Goal: Task Accomplishment & Management: Use online tool/utility

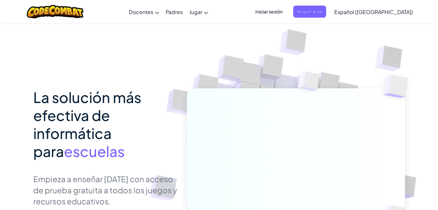
click at [152, 90] on h1 "La solución más efectiva de informática para escuelas" at bounding box center [105, 124] width 144 height 72
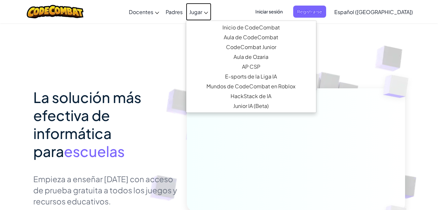
click at [202, 10] on span "Jugar" at bounding box center [195, 11] width 13 height 7
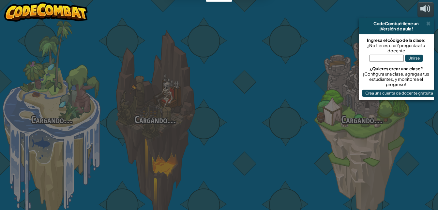
select select "es-419"
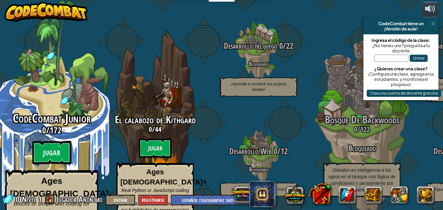
click at [32, 97] on div "CodeCombat Junior 0 / 172 Jugar Ages [DEMOGRAPHIC_DATA] Blocks or simple text c…" at bounding box center [52, 124] width 124 height 248
select select "es-419"
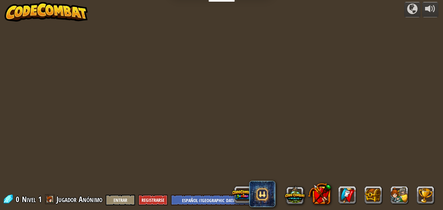
select select "es-419"
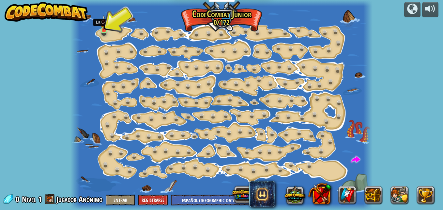
click at [105, 30] on img at bounding box center [104, 23] width 7 height 16
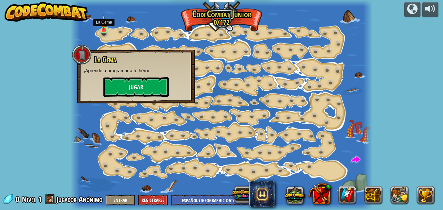
click at [105, 30] on img at bounding box center [104, 23] width 7 height 16
click at [126, 86] on button "Jugar" at bounding box center [135, 87] width 65 height 20
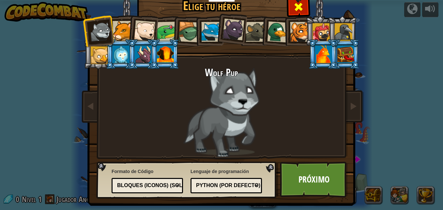
click at [299, 5] on span at bounding box center [299, 7] width 10 height 10
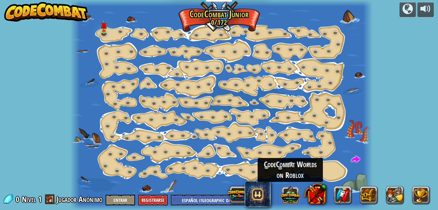
click at [288, 190] on button at bounding box center [290, 194] width 20 height 20
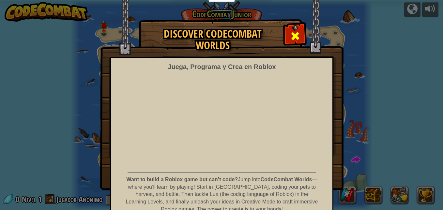
click at [292, 38] on span at bounding box center [295, 36] width 10 height 10
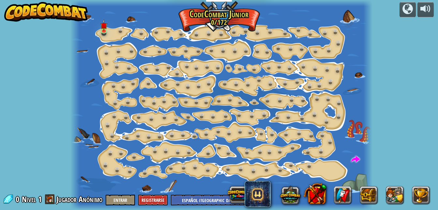
click at [381, 47] on div "powered by Cambio de Paso (Bloqueado) Cambiar los argumentos del step. Ve intel…" at bounding box center [219, 105] width 438 height 210
click at [343, 193] on link at bounding box center [343, 195] width 18 height 18
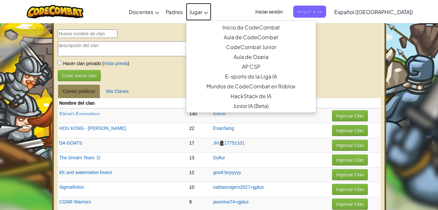
click at [202, 11] on span "Jugar" at bounding box center [195, 11] width 13 height 7
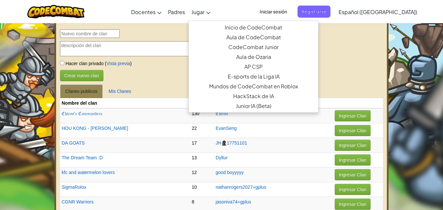
select select "es-419"
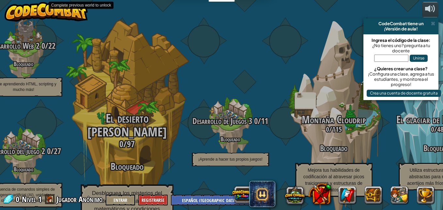
click at [77, 112] on h2 "El desierto [PERSON_NAME]" at bounding box center [127, 125] width 124 height 27
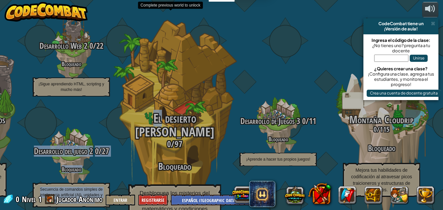
drag, startPoint x: 77, startPoint y: 104, endPoint x: 157, endPoint y: 88, distance: 82.0
click at [157, 88] on div "CodeCombat Junior 0 / 172 Jugar Ages [DEMOGRAPHIC_DATA] Blocks or simple text c…" at bounding box center [25, 105] width 838 height 210
click at [157, 88] on div "El desierto [PERSON_NAME] 0 / 97 Bloqueado Desbloquea los misterios del desiert…" at bounding box center [175, 124] width 124 height 248
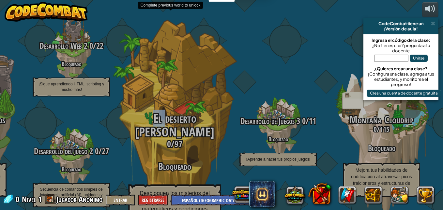
click at [157, 88] on div "El desierto [PERSON_NAME] 0 / 97 Bloqueado Desbloquea los misterios del desiert…" at bounding box center [175, 124] width 124 height 248
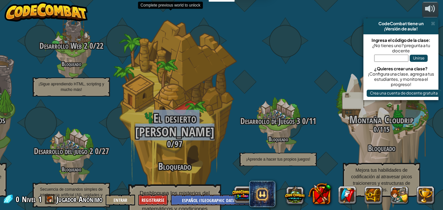
click at [157, 88] on div "El desierto [PERSON_NAME] 0 / 97 Bloqueado Desbloquea los misterios del desiert…" at bounding box center [175, 124] width 124 height 248
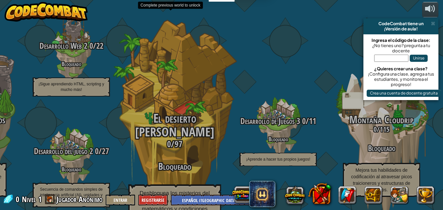
click at [183, 70] on div "El desierto [PERSON_NAME] 0 / 97 Bloqueado Desbloquea los misterios del desiert…" at bounding box center [175, 124] width 124 height 248
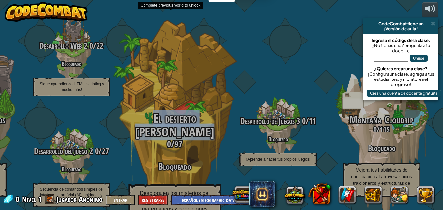
click at [183, 70] on div "El desierto [PERSON_NAME] 0 / 97 Bloqueado Desbloquea los misterios del desiert…" at bounding box center [175, 124] width 124 height 248
drag, startPoint x: 183, startPoint y: 70, endPoint x: 187, endPoint y: 138, distance: 68.7
click at [187, 138] on div "El desierto [PERSON_NAME] 0 / 97 Bloqueado Desbloquea los misterios del desiert…" at bounding box center [175, 124] width 124 height 248
click at [187, 161] on h3 "Bloqueado" at bounding box center [175, 166] width 124 height 10
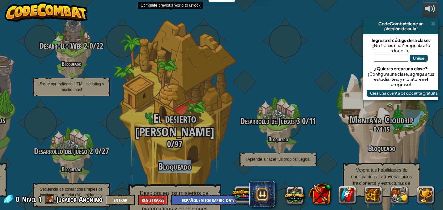
click at [187, 161] on h3 "Bloqueado" at bounding box center [175, 166] width 124 height 10
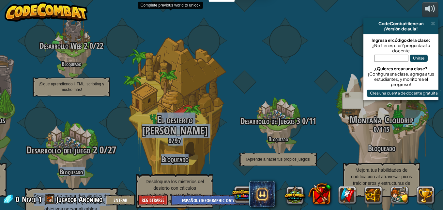
drag, startPoint x: 187, startPoint y: 138, endPoint x: 110, endPoint y: 161, distance: 80.1
click at [110, 161] on div "CodeCombat Junior 0 / 172 Jugar Ages [DEMOGRAPHIC_DATA] Blocks or simple text c…" at bounding box center [25, 105] width 838 height 210
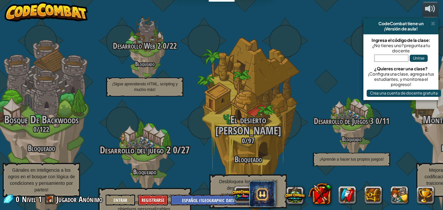
click at [160, 143] on span "Desarrollo del juego 2" at bounding box center [135, 149] width 71 height 13
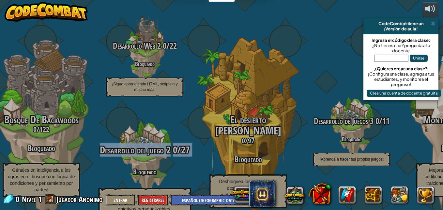
drag, startPoint x: 160, startPoint y: 135, endPoint x: 139, endPoint y: 134, distance: 21.0
click at [139, 143] on span "Desarrollo del juego 2" at bounding box center [135, 149] width 71 height 13
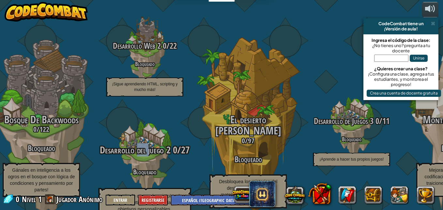
click at [139, 143] on span "Desarrollo del juego 2" at bounding box center [135, 149] width 71 height 13
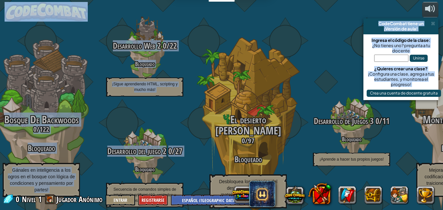
drag, startPoint x: 139, startPoint y: 134, endPoint x: 221, endPoint y: 217, distance: 116.8
click at [221, 0] on html "Docentes Crear Cuenta Gratis Soluciones para Escuelas y [GEOGRAPHIC_DATA] previ…" at bounding box center [221, 0] width 443 height 0
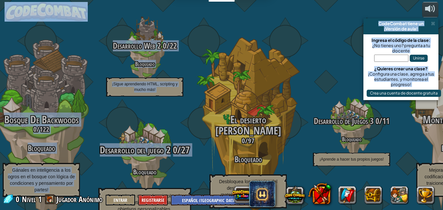
click at [122, 144] on span "Desarrollo del juego 2" at bounding box center [135, 149] width 71 height 13
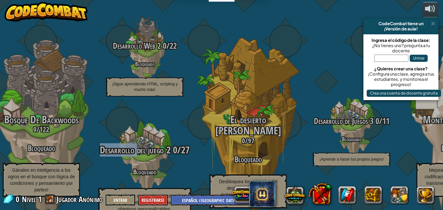
click at [122, 144] on span "Desarrollo del juego 2" at bounding box center [135, 149] width 71 height 13
drag, startPoint x: 122, startPoint y: 144, endPoint x: 143, endPoint y: 122, distance: 30.0
click at [143, 122] on div "Desarrollo del juego 2 0 / 27 Bloqueado Secuencia de comandos simples de inteli…" at bounding box center [145, 157] width 124 height 124
click at [143, 122] on div at bounding box center [145, 157] width 62 height 124
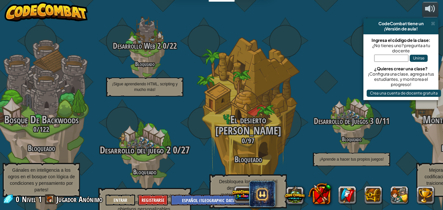
click at [143, 122] on div at bounding box center [145, 157] width 62 height 124
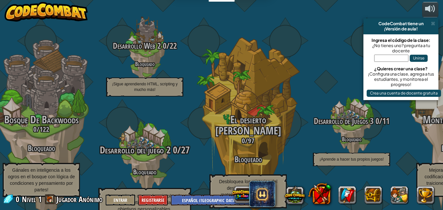
drag, startPoint x: 143, startPoint y: 122, endPoint x: 139, endPoint y: 108, distance: 14.7
click at [139, 108] on div at bounding box center [145, 157] width 62 height 124
click at [150, 132] on div at bounding box center [145, 157] width 62 height 124
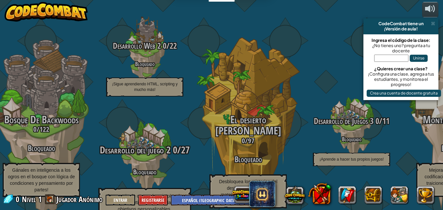
click at [150, 132] on div at bounding box center [145, 157] width 62 height 124
click at [148, 167] on h4 "Bloqueado" at bounding box center [145, 171] width 124 height 8
click at [142, 143] on span "Desarrollo del juego 2" at bounding box center [135, 149] width 71 height 13
drag, startPoint x: 142, startPoint y: 135, endPoint x: 142, endPoint y: 119, distance: 16.0
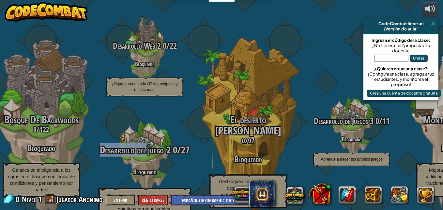
click at [142, 119] on div "Desarrollo del juego 2 0 / 27 Bloqueado Secuencia de comandos simples de inteli…" at bounding box center [145, 157] width 124 height 124
click at [142, 119] on div at bounding box center [145, 157] width 62 height 124
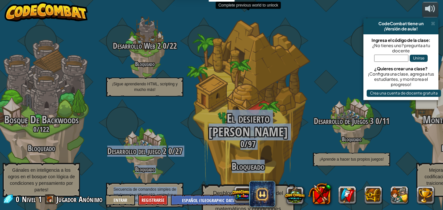
drag, startPoint x: 142, startPoint y: 119, endPoint x: 237, endPoint y: 139, distance: 97.1
click at [237, 139] on div "CodeCombat Junior 0 / 172 Jugar Ages [DEMOGRAPHIC_DATA] Blocks or simple text c…" at bounding box center [61, 105] width 764 height 210
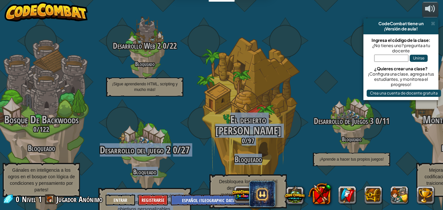
click at [186, 188] on p "Secuencia de comandos simples de inteligencia artificial (AI), unidades y objet…" at bounding box center [145, 203] width 93 height 30
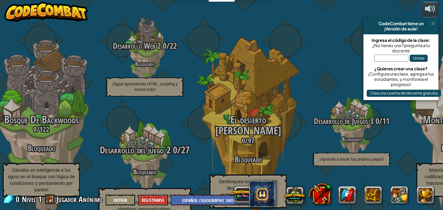
click at [138, 143] on span "Desarrollo del juego 2" at bounding box center [135, 149] width 71 height 13
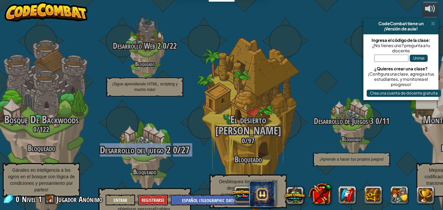
click at [138, 143] on span "Desarrollo del juego 2" at bounding box center [135, 149] width 71 height 13
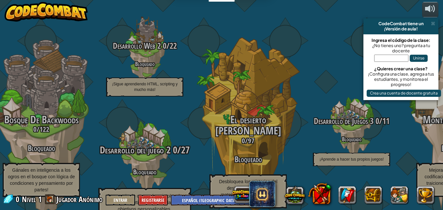
click at [128, 121] on div at bounding box center [145, 157] width 62 height 124
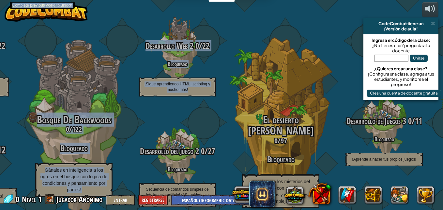
drag, startPoint x: 128, startPoint y: 121, endPoint x: 40, endPoint y: 104, distance: 90.0
click at [40, 104] on div "CodeCombat Junior 0 / 172 Jugar Ages [DEMOGRAPHIC_DATA] Blocks or simple text c…" at bounding box center [78, 105] width 732 height 210
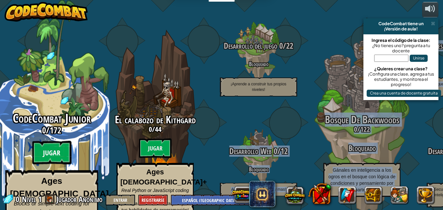
click at [34, 141] on btn "Jugar" at bounding box center [51, 153] width 39 height 24
select select "es-419"
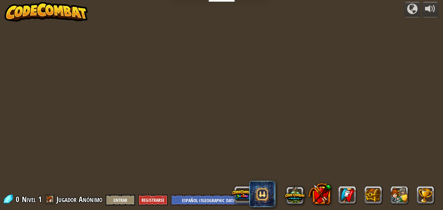
select select "es-419"
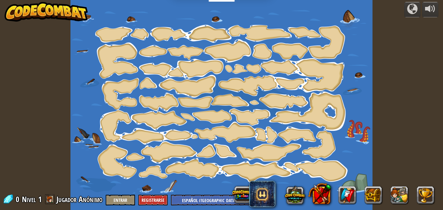
select select "es-419"
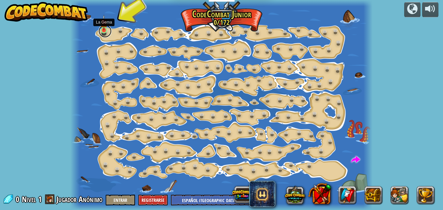
click at [106, 31] on link at bounding box center [105, 30] width 13 height 13
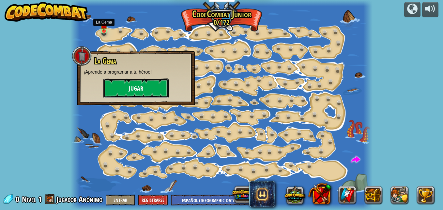
click at [125, 85] on button "Jugar" at bounding box center [135, 88] width 65 height 20
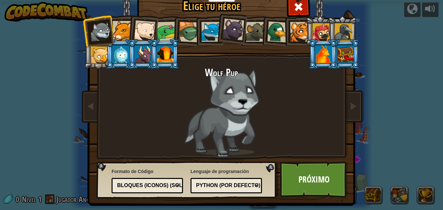
click at [136, 33] on div at bounding box center [145, 31] width 22 height 22
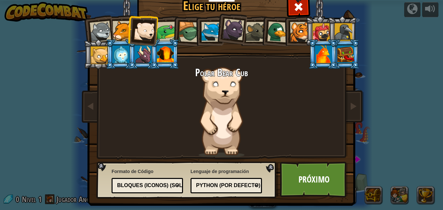
click at [166, 28] on div at bounding box center [167, 32] width 20 height 20
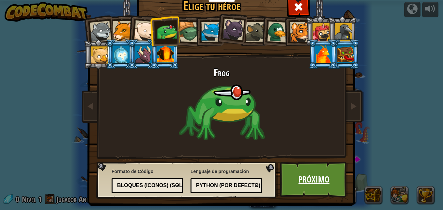
click at [295, 170] on link "Próximo" at bounding box center [314, 179] width 68 height 36
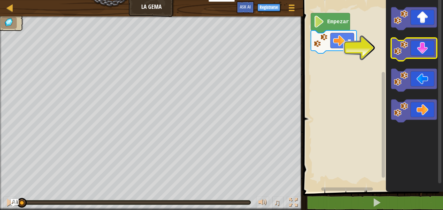
click at [418, 49] on icon "Espacio de trabajo de Blockly" at bounding box center [414, 49] width 46 height 23
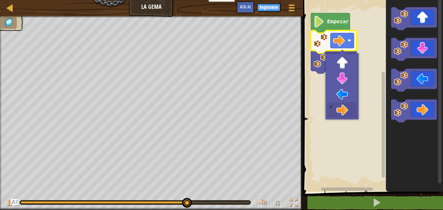
click at [344, 39] on image "Espacio de trabajo de Blockly" at bounding box center [339, 41] width 12 height 12
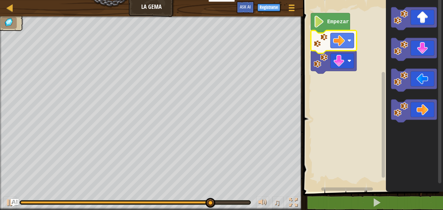
click at [344, 39] on image "Espacio de trabajo de Blockly" at bounding box center [339, 41] width 12 height 12
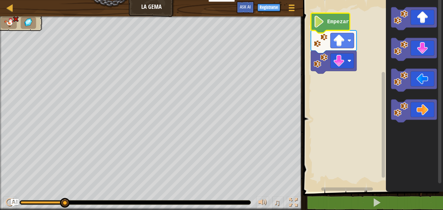
click at [327, 24] on text "Empezar" at bounding box center [338, 22] width 22 height 6
click at [318, 25] on image "Espacio de trabajo de Blockly" at bounding box center [319, 22] width 11 height 12
